Goal: Task Accomplishment & Management: Manage account settings

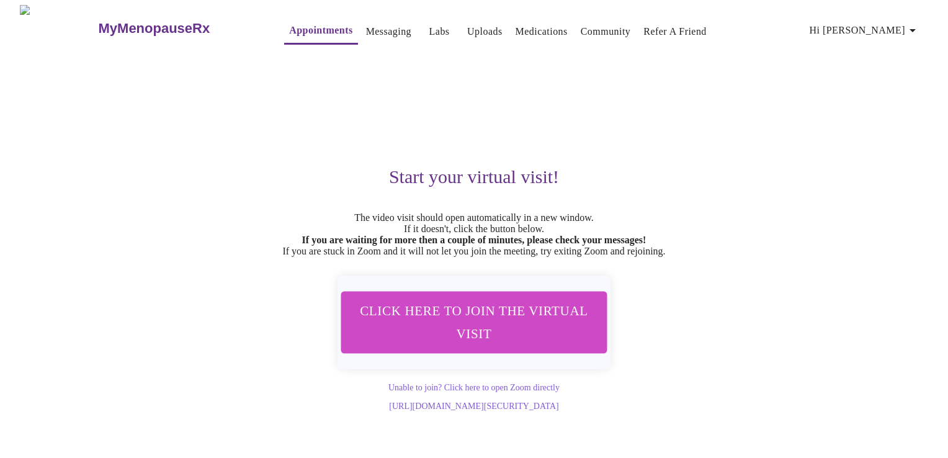
click at [889, 25] on span "Hi [PERSON_NAME]" at bounding box center [865, 30] width 110 height 17
click at [363, 29] on div at bounding box center [474, 229] width 948 height 458
click at [915, 23] on icon "button" at bounding box center [912, 30] width 15 height 15
click at [900, 93] on li "Log out" at bounding box center [896, 93] width 57 height 22
